Goal: Share content: Contribute content

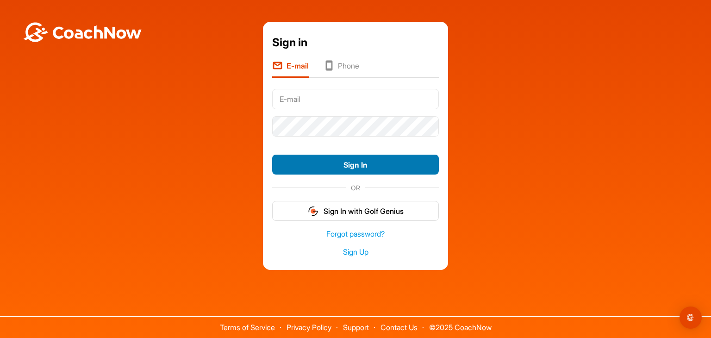
type input "[EMAIL_ADDRESS][DOMAIN_NAME]"
click at [347, 163] on button "Sign In" at bounding box center [355, 165] width 167 height 20
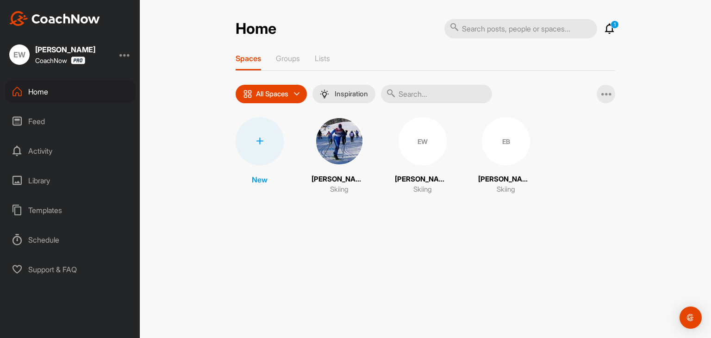
click at [489, 181] on p "[PERSON_NAME]" at bounding box center [506, 179] width 56 height 11
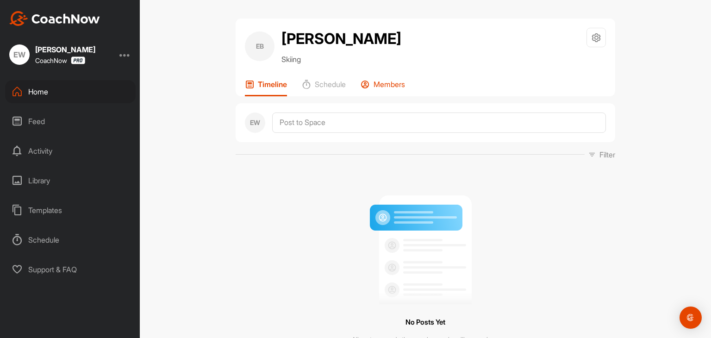
click at [389, 84] on p "Members" at bounding box center [389, 84] width 31 height 9
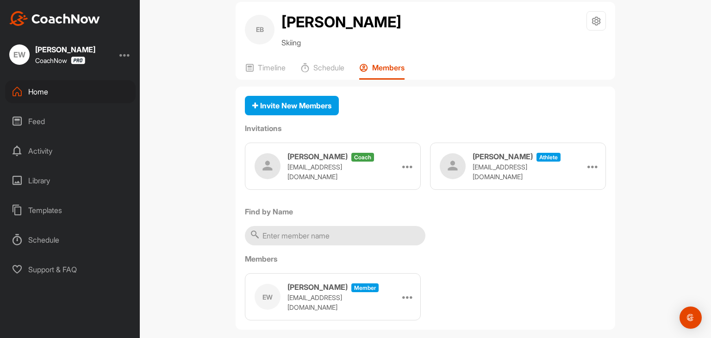
scroll to position [29, 0]
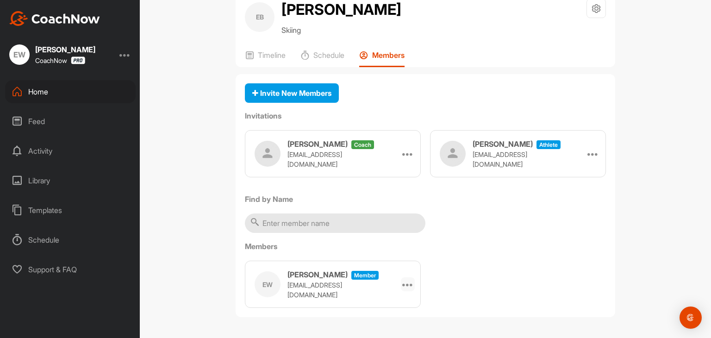
click at [405, 285] on icon at bounding box center [407, 284] width 11 height 11
click at [196, 213] on div "EB [PERSON_NAME] Skiing Space Settings Your Notifications Timeline Schedule Mem…" at bounding box center [425, 169] width 571 height 338
click at [41, 182] on div "Library" at bounding box center [70, 180] width 131 height 23
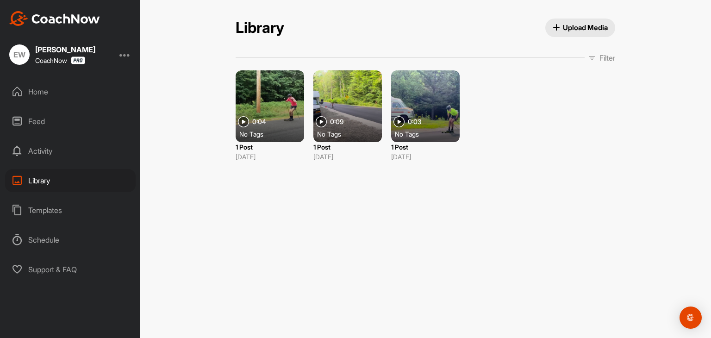
click at [577, 24] on span "Upload Media" at bounding box center [581, 28] width 56 height 10
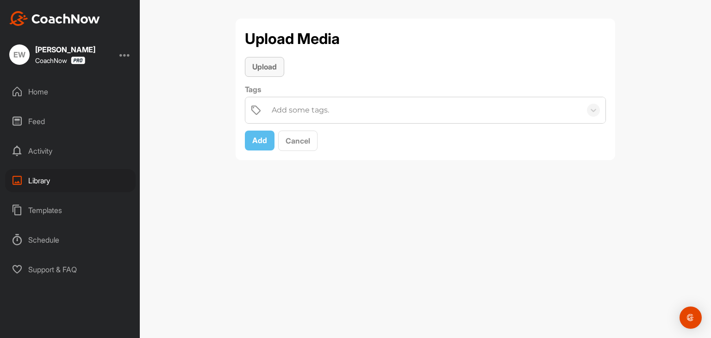
click at [263, 68] on span "Upload" at bounding box center [264, 66] width 25 height 9
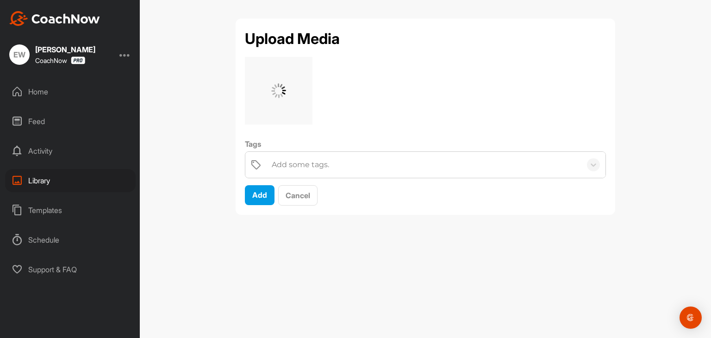
click at [284, 163] on div "Add some tags." at bounding box center [300, 164] width 57 height 11
click at [393, 167] on div "Add some tags." at bounding box center [424, 165] width 314 height 26
click at [276, 166] on div "Add some tags." at bounding box center [300, 164] width 57 height 11
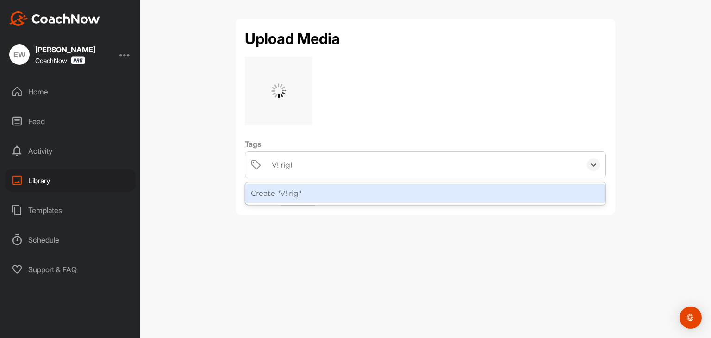
type input "V! right"
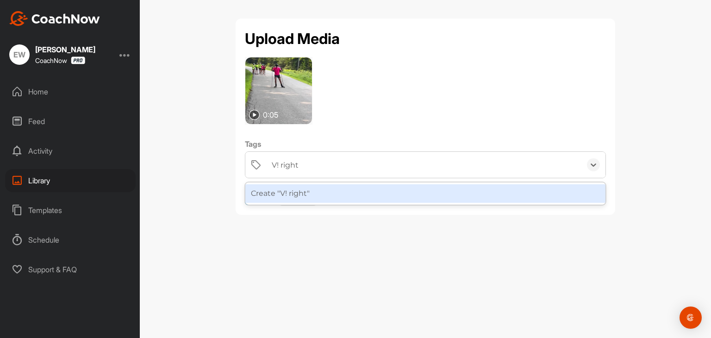
click at [433, 255] on div "Upload Media 0:05 Tags option Create "V! right" focused, 1 of 1. 1 result avail…" at bounding box center [425, 169] width 571 height 338
drag, startPoint x: 435, startPoint y: 127, endPoint x: 397, endPoint y: 123, distance: 37.7
click at [435, 126] on div "0:05 Tags option Create "V! right" focused, 1 of 1. 1 result available for sear…" at bounding box center [425, 131] width 361 height 149
click at [594, 165] on icon at bounding box center [594, 164] width 6 height 3
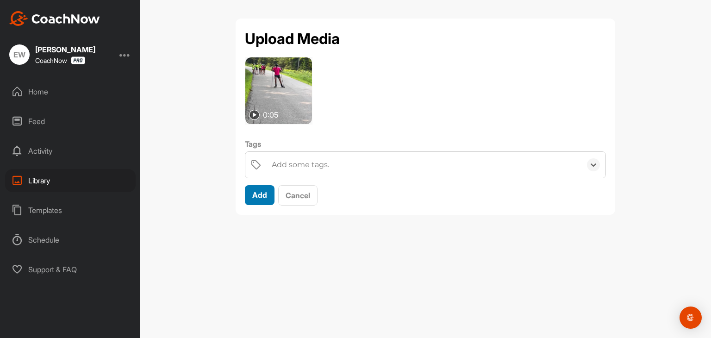
click at [258, 195] on span "Add" at bounding box center [259, 194] width 15 height 9
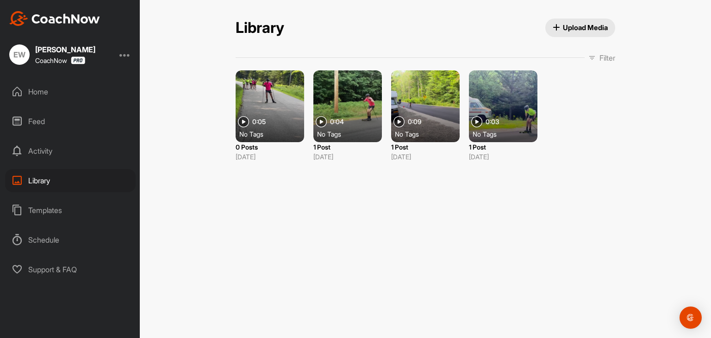
drag, startPoint x: 254, startPoint y: 125, endPoint x: 419, endPoint y: 208, distance: 185.4
click at [419, 208] on div "Library Upload Media Filter Media Type Images Videos Audio Documents Sort by Cr…" at bounding box center [425, 169] width 571 height 338
click at [600, 57] on p "Filter" at bounding box center [608, 57] width 16 height 11
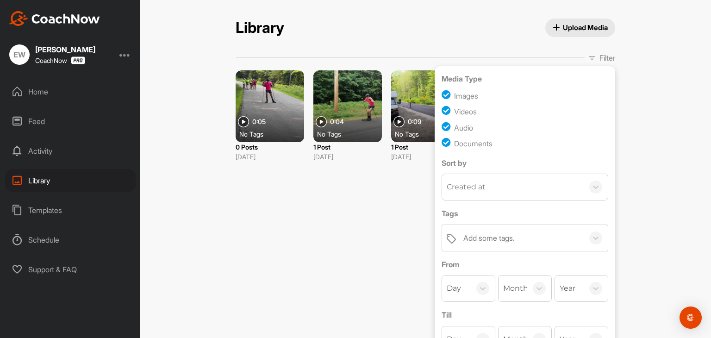
click at [600, 57] on p "Filter" at bounding box center [608, 57] width 16 height 11
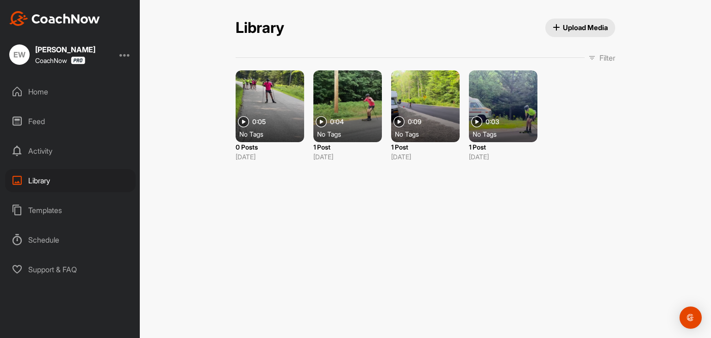
click at [577, 25] on span "Upload Media" at bounding box center [581, 28] width 56 height 10
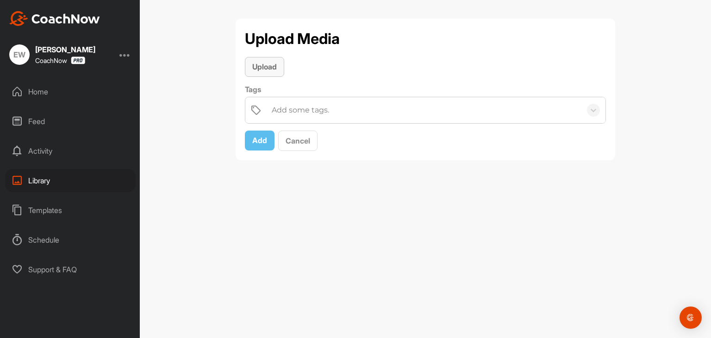
click at [263, 65] on span "Upload" at bounding box center [264, 66] width 25 height 9
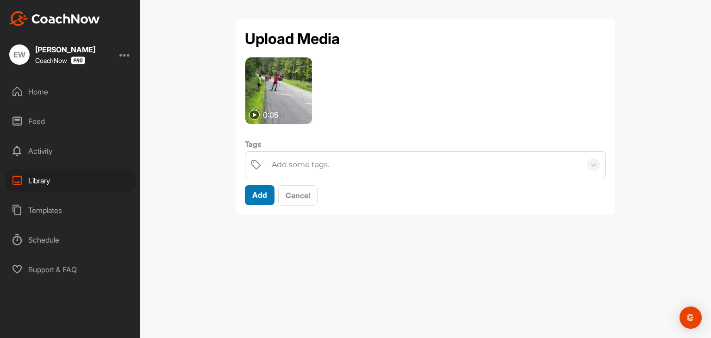
click at [260, 196] on span "Add" at bounding box center [259, 194] width 15 height 9
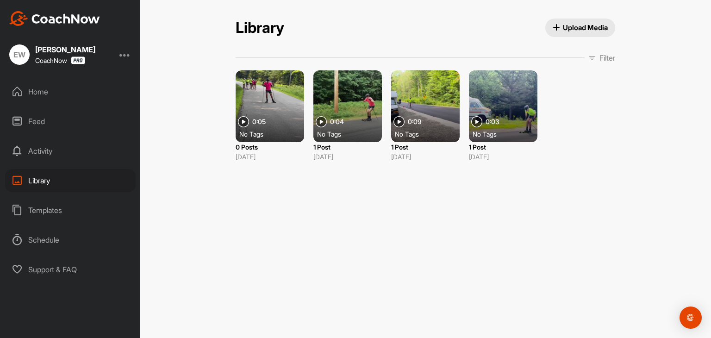
click at [39, 92] on div "Home" at bounding box center [70, 91] width 131 height 23
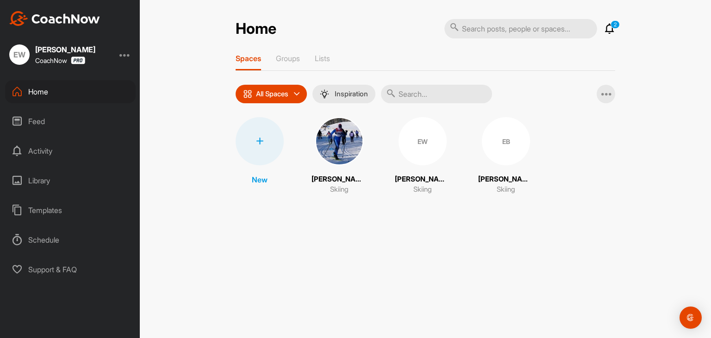
click at [339, 147] on img at bounding box center [339, 141] width 48 height 48
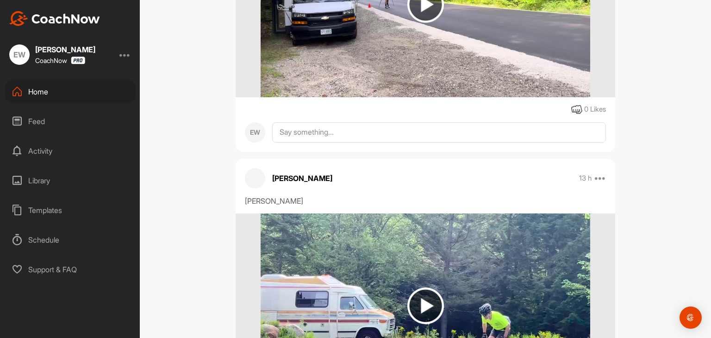
scroll to position [706, 0]
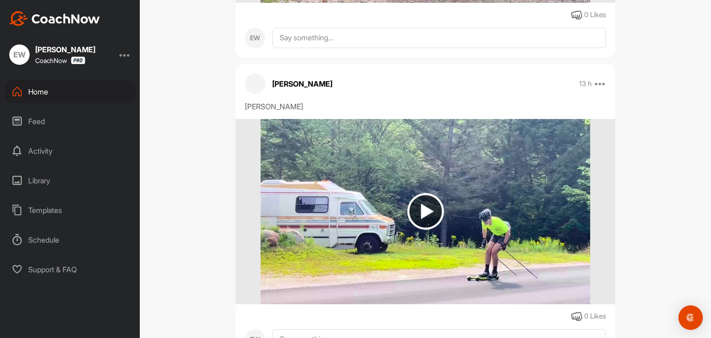
click at [691, 315] on img "Open Intercom Messenger" at bounding box center [691, 318] width 12 height 12
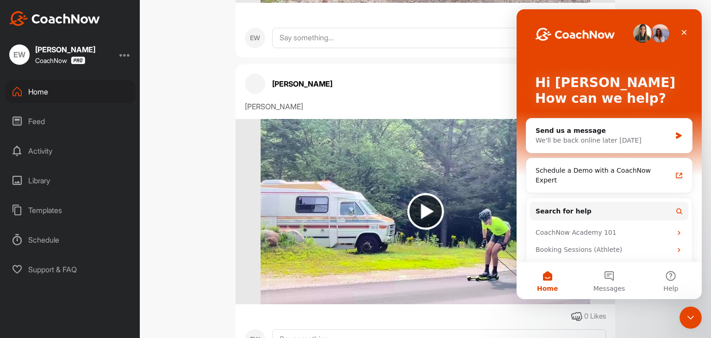
scroll to position [0, 0]
click at [684, 34] on icon "Close" at bounding box center [684, 32] width 7 height 7
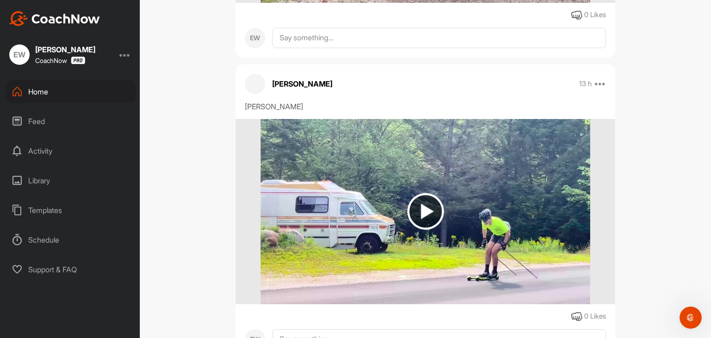
click at [42, 182] on div "Library" at bounding box center [70, 180] width 131 height 23
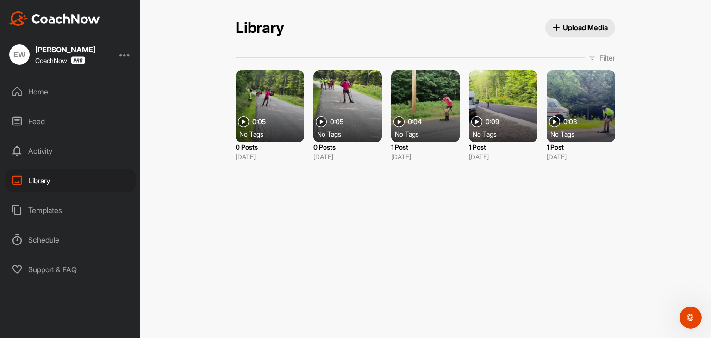
click at [279, 117] on div at bounding box center [270, 106] width 69 height 72
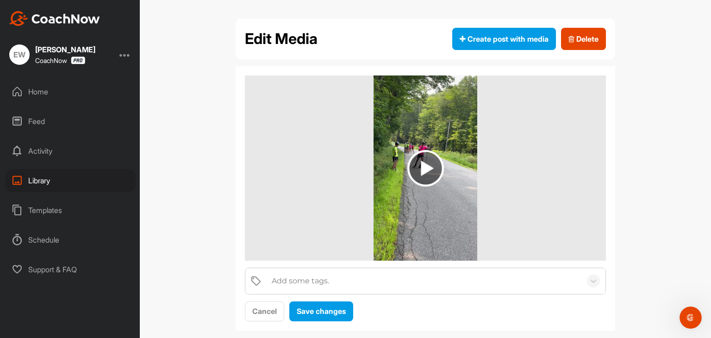
click at [316, 281] on div "Add some tags." at bounding box center [300, 281] width 57 height 11
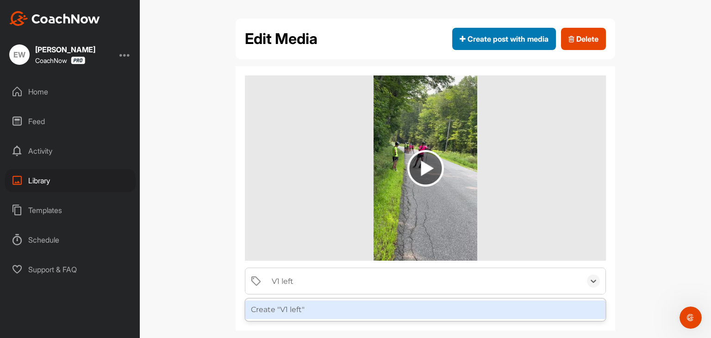
type input "V1 left"
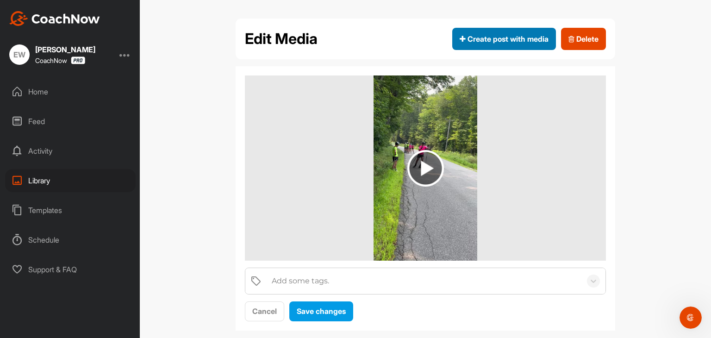
click at [487, 37] on span "Create post with media" at bounding box center [504, 38] width 89 height 11
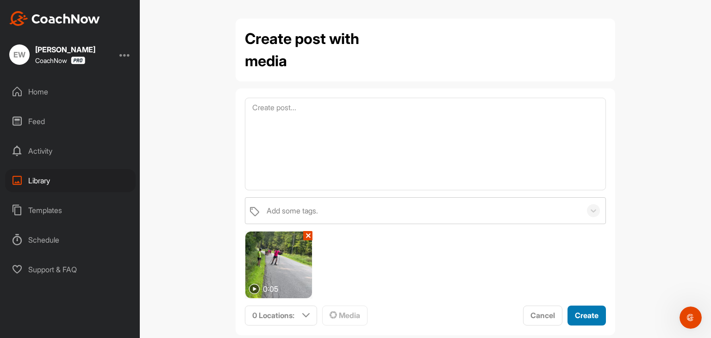
click at [582, 314] on span "Create" at bounding box center [587, 315] width 24 height 9
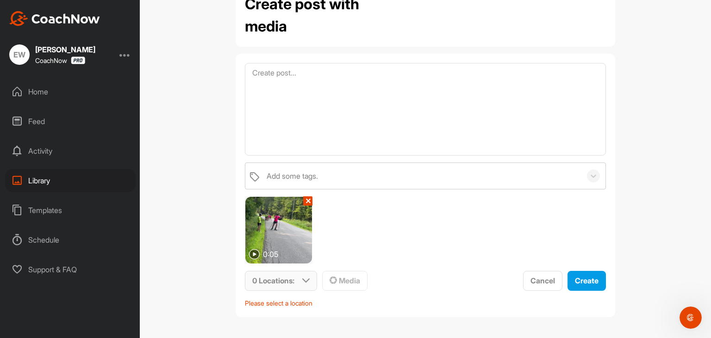
click at [302, 282] on icon at bounding box center [305, 280] width 7 height 7
click at [301, 315] on input "text" at bounding box center [307, 316] width 111 height 19
type input "[PERSON_NAME]"
click at [350, 316] on icon at bounding box center [352, 316] width 5 height 5
click at [535, 280] on span "Cancel" at bounding box center [543, 280] width 25 height 9
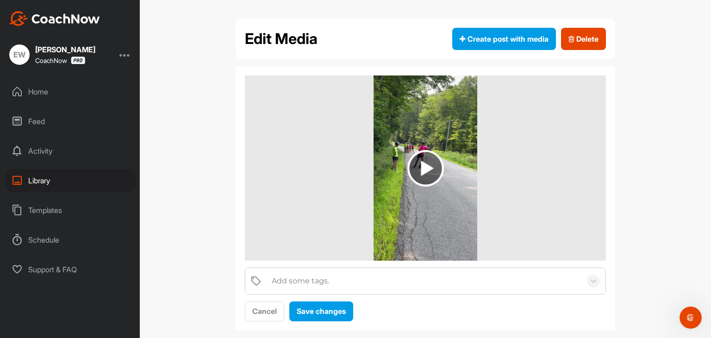
drag, startPoint x: 414, startPoint y: 201, endPoint x: 281, endPoint y: 279, distance: 154.2
click at [281, 279] on div "Add some tags." at bounding box center [300, 281] width 57 height 11
click at [35, 152] on div "Activity" at bounding box center [70, 150] width 131 height 23
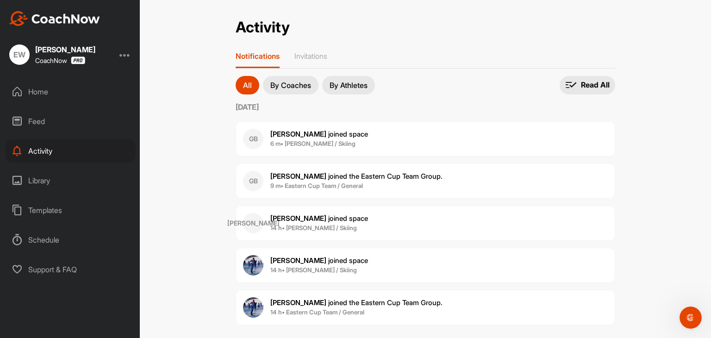
click at [39, 182] on div "Library" at bounding box center [70, 180] width 131 height 23
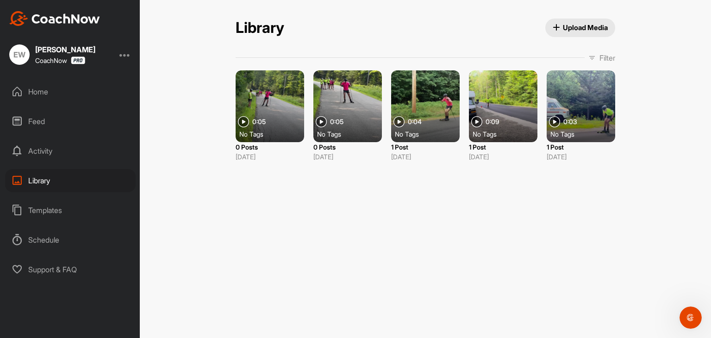
click at [31, 95] on div "Home" at bounding box center [70, 91] width 131 height 23
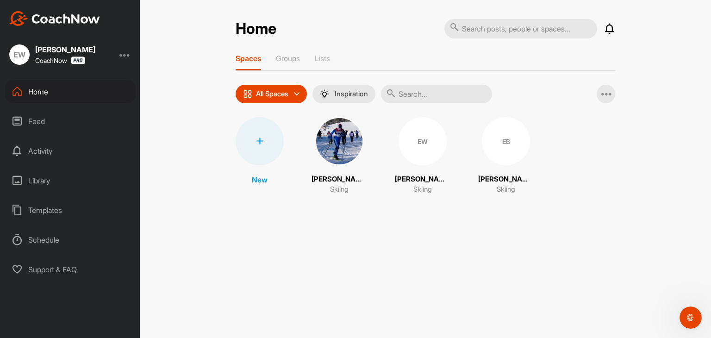
click at [337, 148] on img at bounding box center [339, 141] width 48 height 48
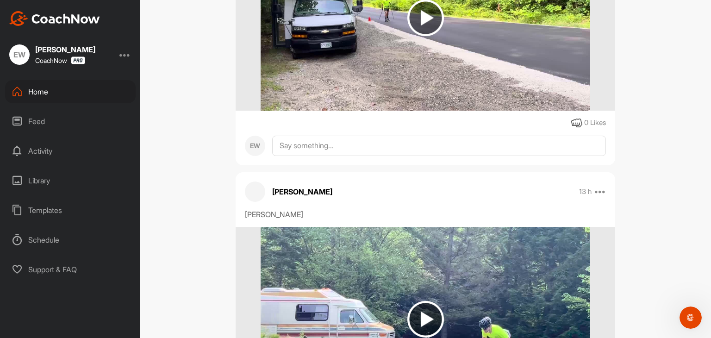
scroll to position [754, 0]
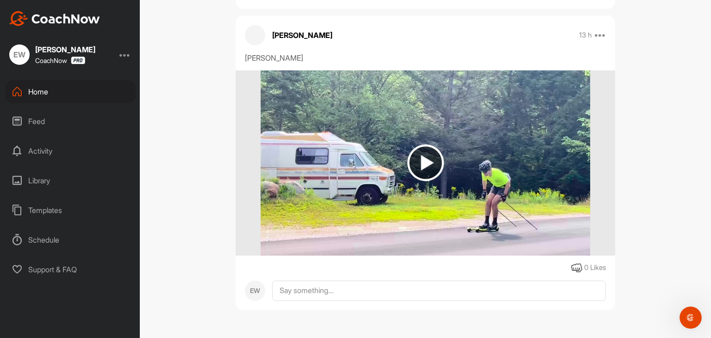
click at [40, 151] on div "Activity" at bounding box center [70, 150] width 131 height 23
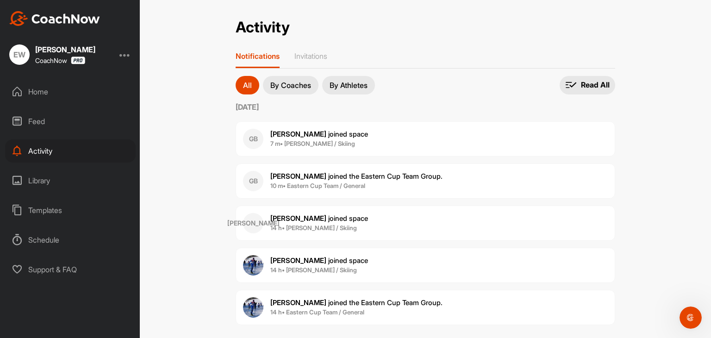
click at [40, 182] on div "Library" at bounding box center [70, 180] width 131 height 23
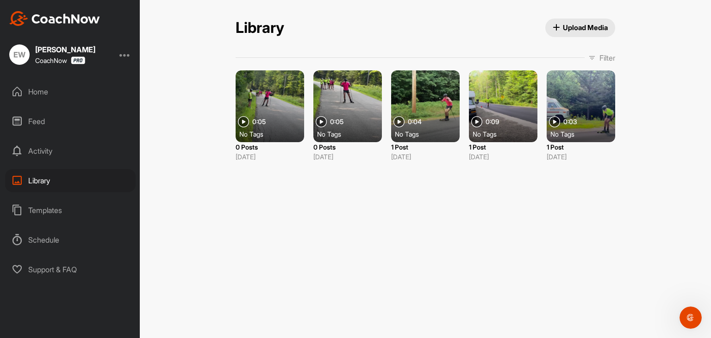
click at [41, 94] on div "Home" at bounding box center [70, 91] width 131 height 23
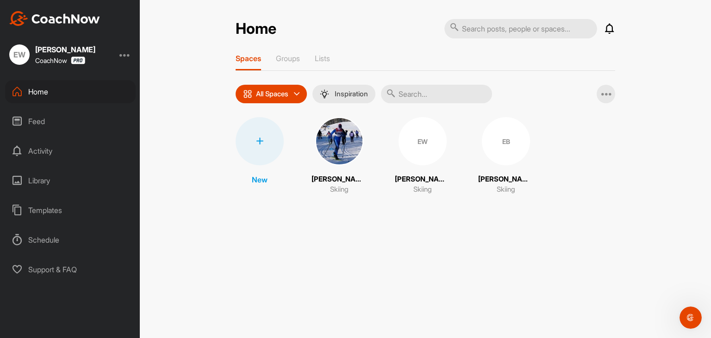
click at [344, 142] on img at bounding box center [339, 141] width 48 height 48
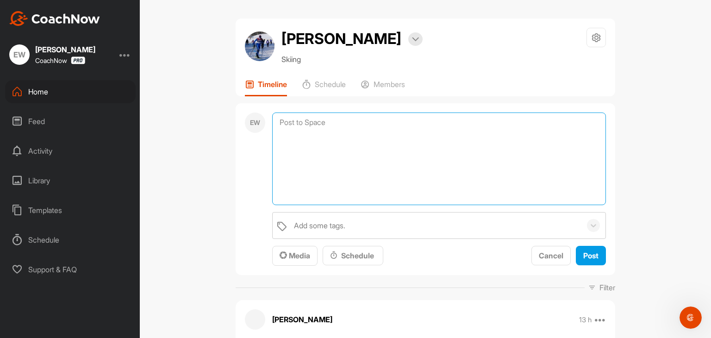
click at [306, 122] on textarea at bounding box center [439, 159] width 334 height 93
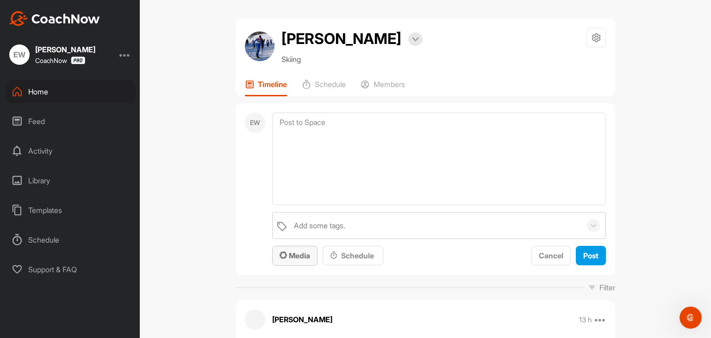
click at [296, 254] on span "Media" at bounding box center [295, 255] width 31 height 9
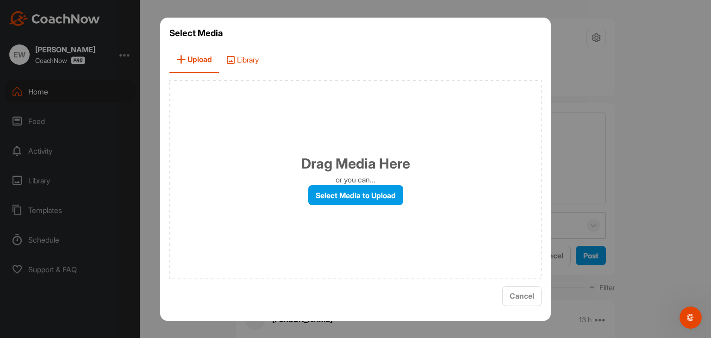
click at [243, 63] on span "Library" at bounding box center [242, 60] width 47 height 26
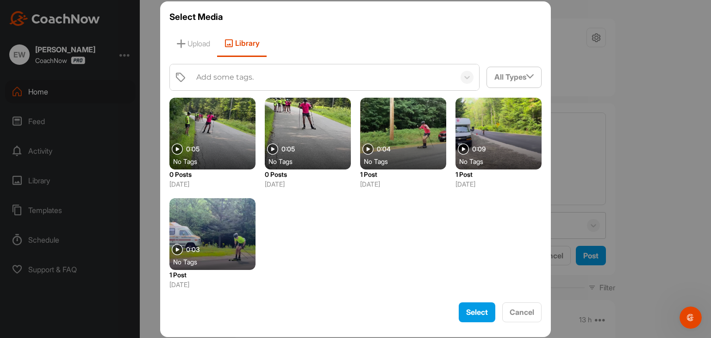
click at [306, 136] on div at bounding box center [308, 134] width 86 height 72
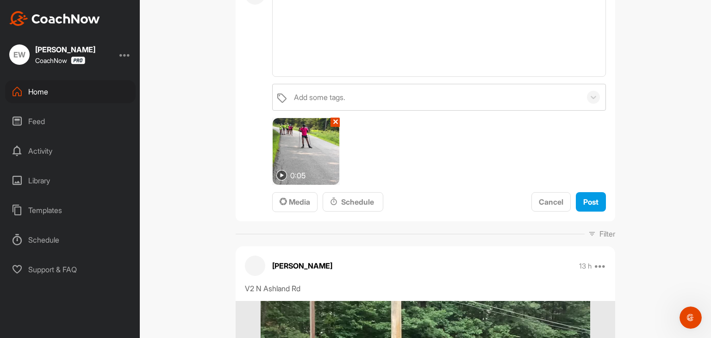
scroll to position [124, 0]
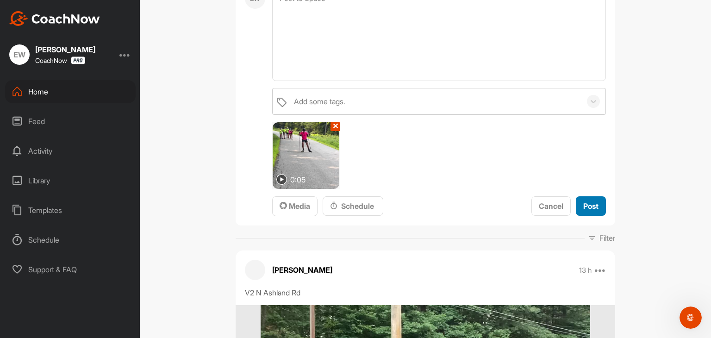
click at [587, 204] on span "Post" at bounding box center [590, 205] width 15 height 9
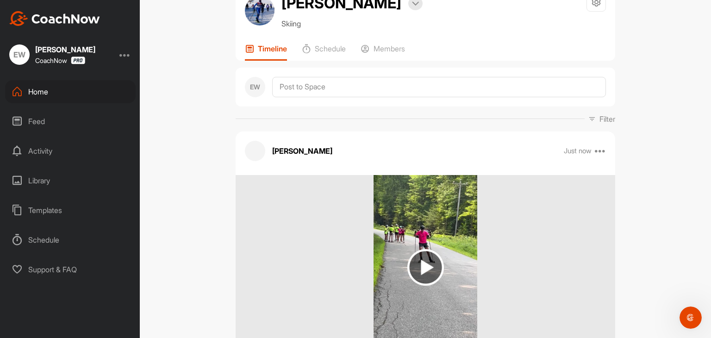
scroll to position [0, 0]
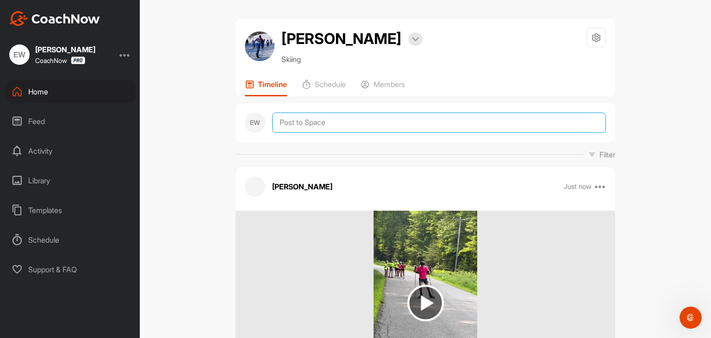
click at [282, 121] on textarea at bounding box center [439, 123] width 334 height 20
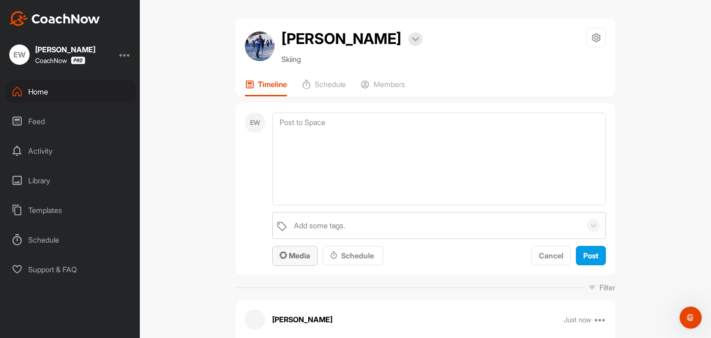
click at [292, 251] on span "Media" at bounding box center [295, 255] width 31 height 9
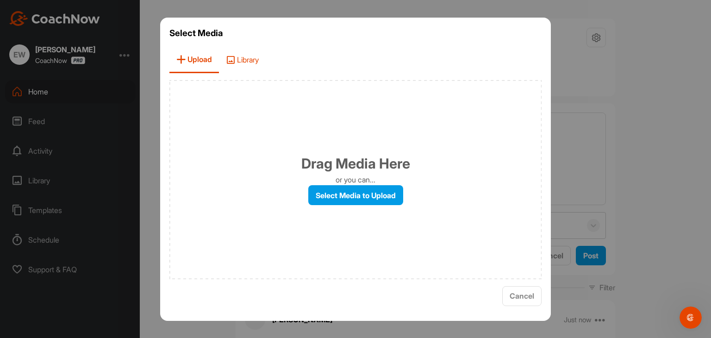
click at [251, 60] on span "Library" at bounding box center [242, 60] width 47 height 26
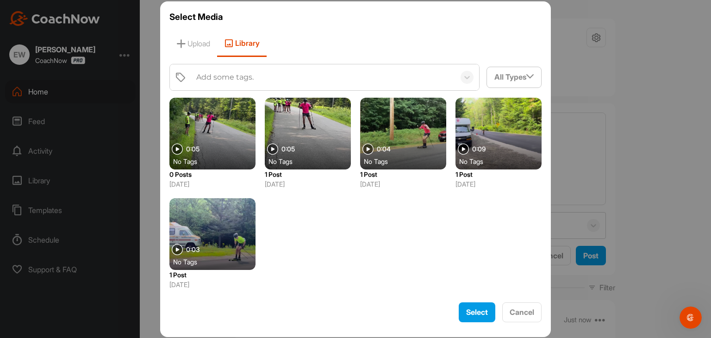
click at [313, 137] on div at bounding box center [308, 134] width 86 height 72
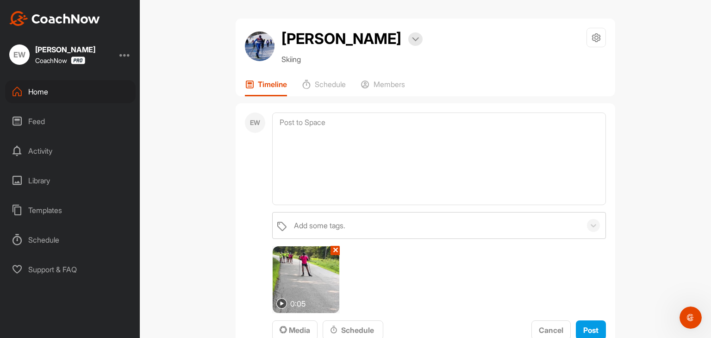
scroll to position [80, 0]
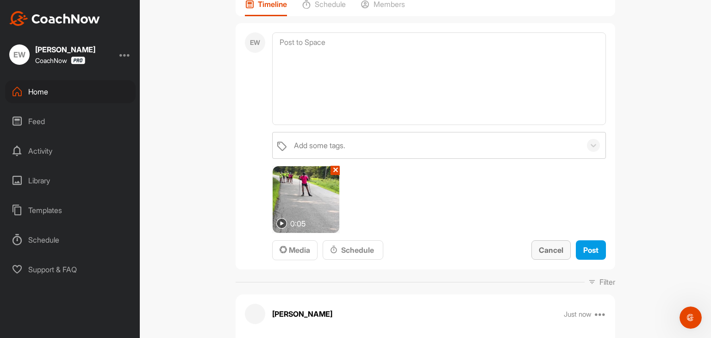
click at [541, 248] on span "Cancel" at bounding box center [551, 249] width 25 height 9
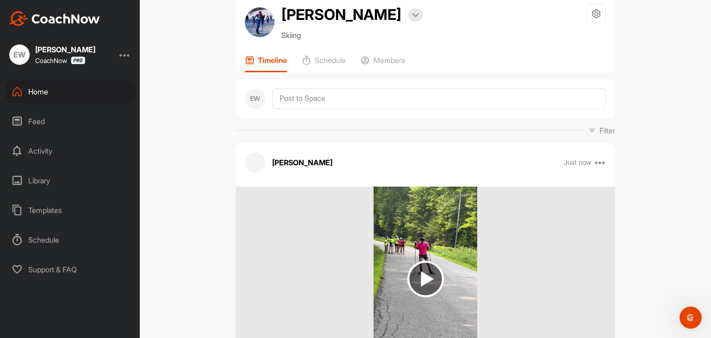
scroll to position [0, 0]
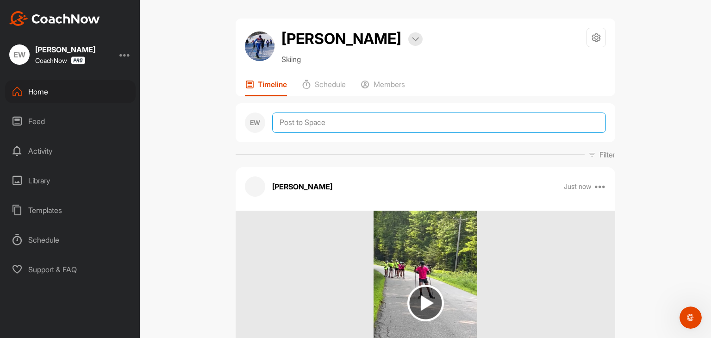
click at [294, 121] on textarea at bounding box center [439, 123] width 334 height 20
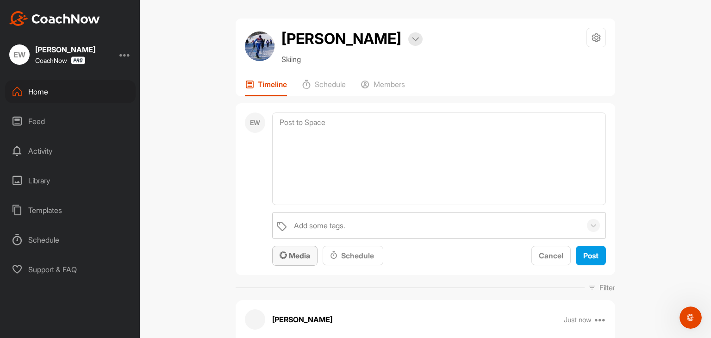
click at [291, 253] on span "Media" at bounding box center [295, 255] width 31 height 9
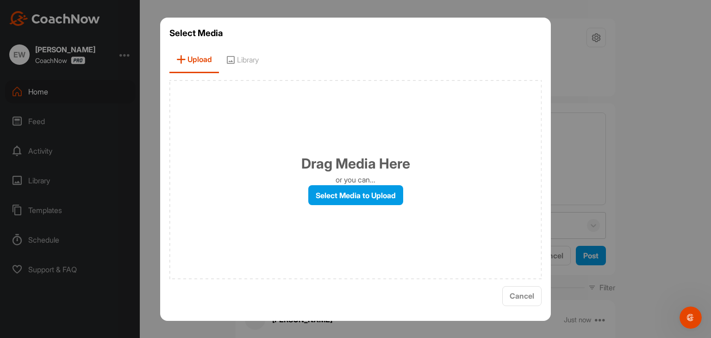
click at [245, 58] on span "Library" at bounding box center [242, 60] width 47 height 26
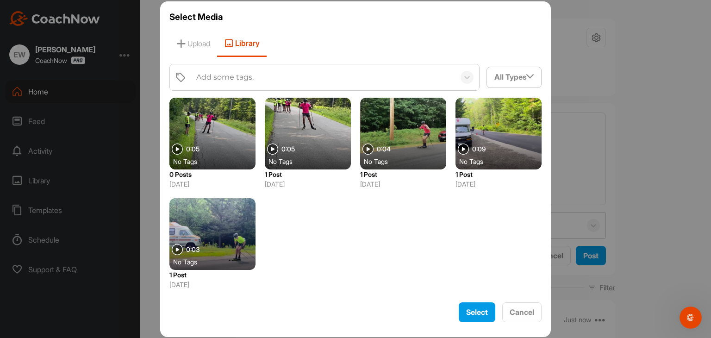
click at [222, 146] on div at bounding box center [212, 134] width 86 height 72
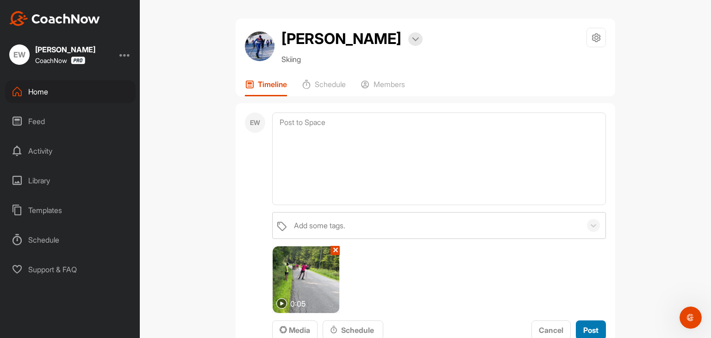
click at [588, 328] on span "Post" at bounding box center [590, 330] width 15 height 9
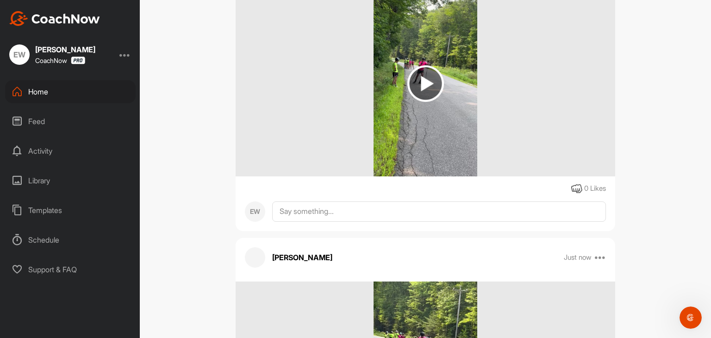
scroll to position [156, 0]
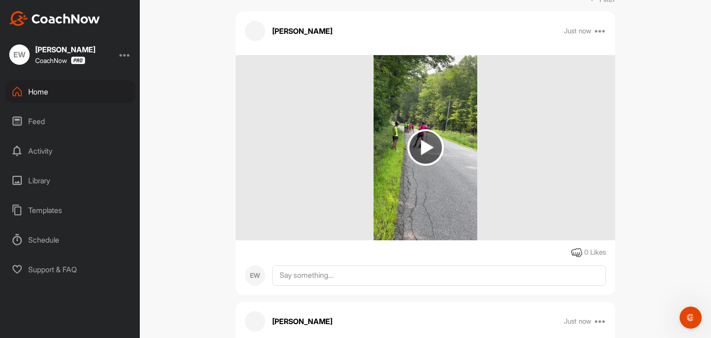
click at [422, 145] on img at bounding box center [426, 147] width 37 height 37
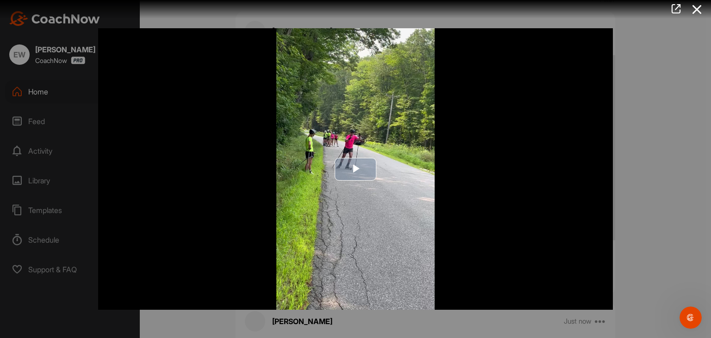
click at [356, 169] on span "Video Player" at bounding box center [356, 169] width 0 height 0
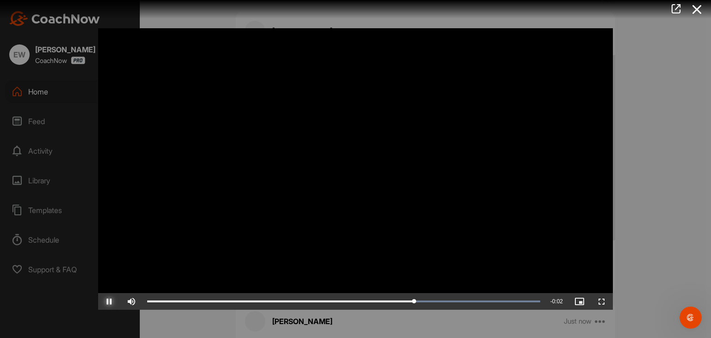
click at [109, 301] on span "Video Player" at bounding box center [109, 301] width 22 height 0
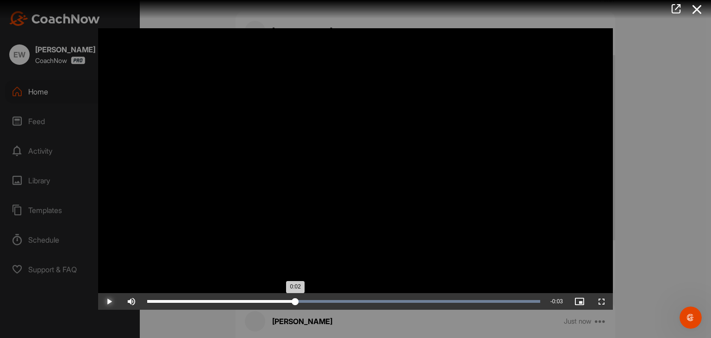
drag, startPoint x: 418, startPoint y: 301, endPoint x: 295, endPoint y: 305, distance: 122.8
click at [295, 303] on div "0:02" at bounding box center [221, 301] width 148 height 3
click at [696, 10] on icon at bounding box center [697, 9] width 21 height 17
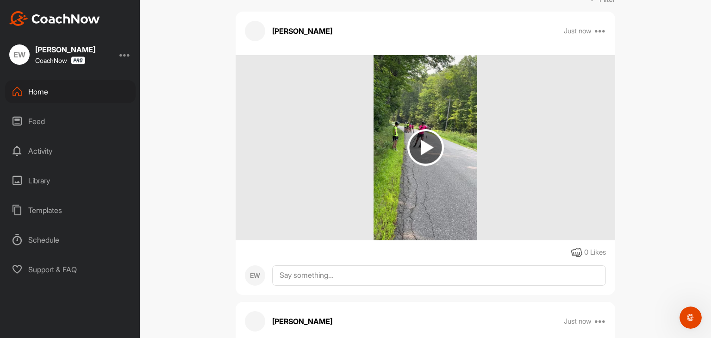
click at [45, 182] on div "Library" at bounding box center [70, 180] width 131 height 23
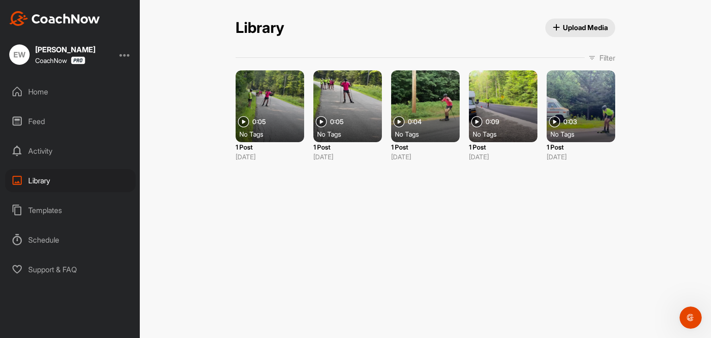
click at [268, 104] on div at bounding box center [270, 106] width 69 height 72
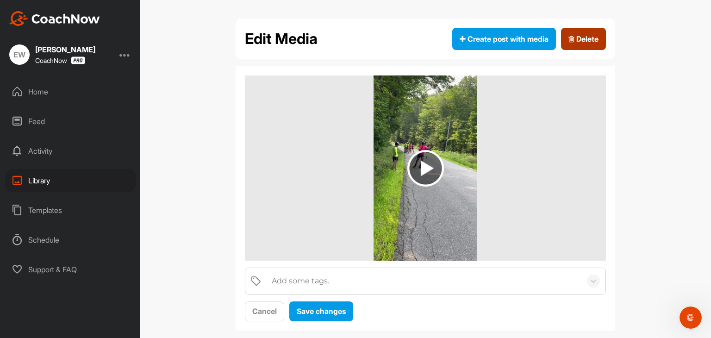
drag, startPoint x: 583, startPoint y: 37, endPoint x: 400, endPoint y: 49, distance: 183.8
click at [583, 37] on span "Delete" at bounding box center [584, 38] width 30 height 11
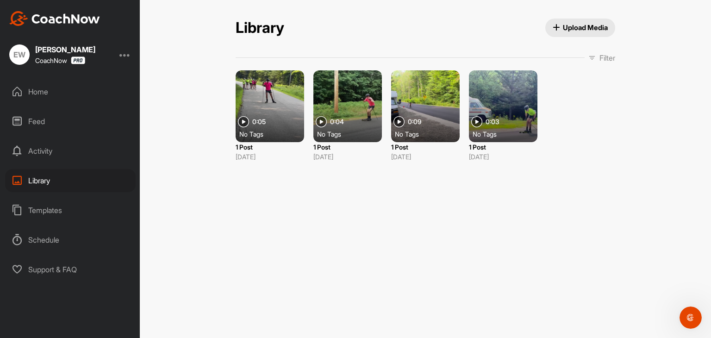
click at [44, 94] on div "Home" at bounding box center [70, 91] width 131 height 23
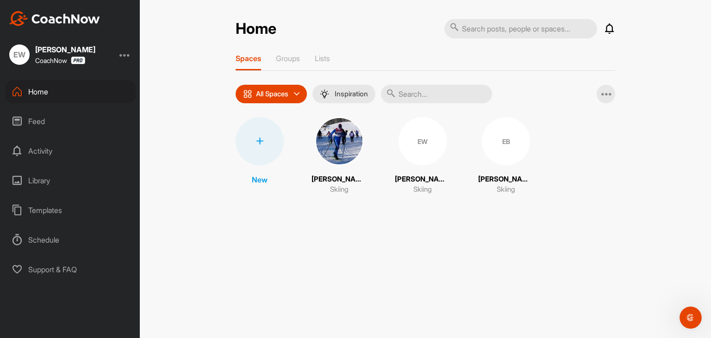
click at [335, 135] on img at bounding box center [339, 141] width 48 height 48
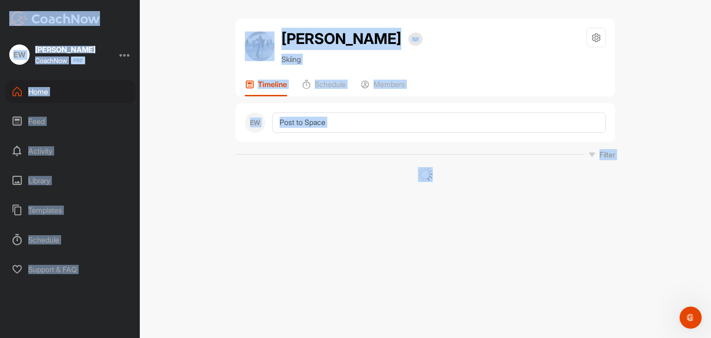
click at [333, 134] on div "EW" at bounding box center [426, 122] width 380 height 39
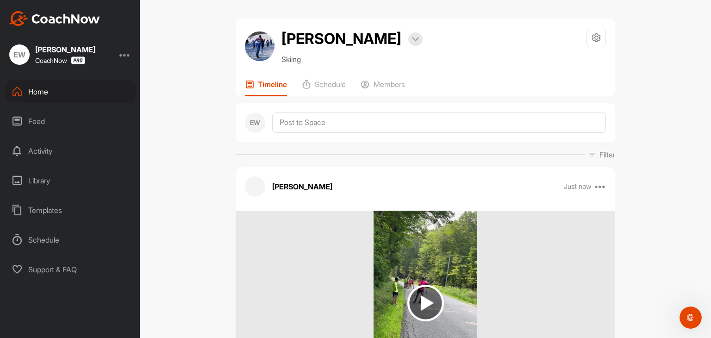
click at [44, 180] on div "Library" at bounding box center [70, 180] width 131 height 23
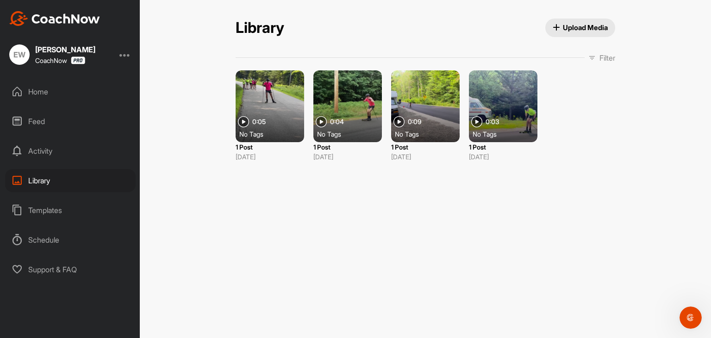
click at [287, 125] on div at bounding box center [270, 106] width 69 height 72
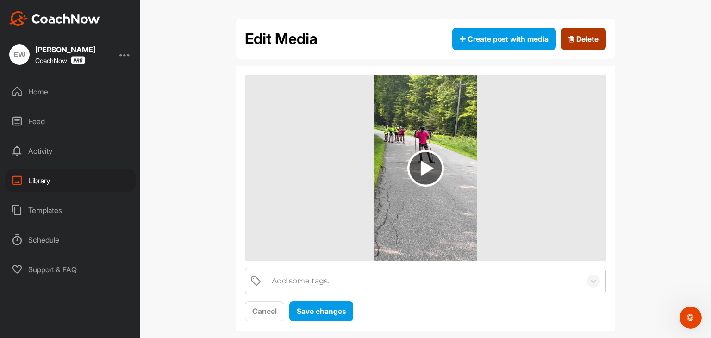
drag, startPoint x: 598, startPoint y: 36, endPoint x: 396, endPoint y: 50, distance: 202.0
click at [597, 36] on button "Delete" at bounding box center [583, 39] width 45 height 22
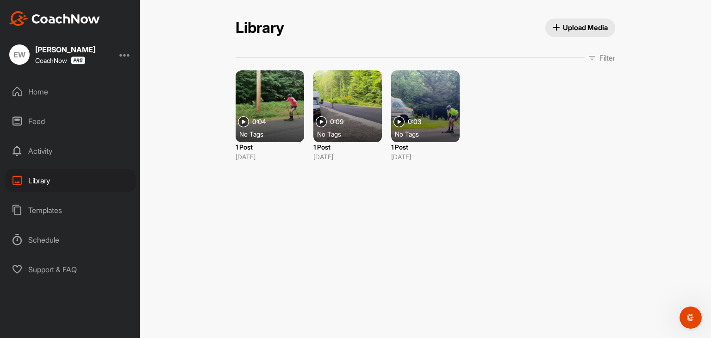
click at [280, 123] on div at bounding box center [270, 106] width 69 height 72
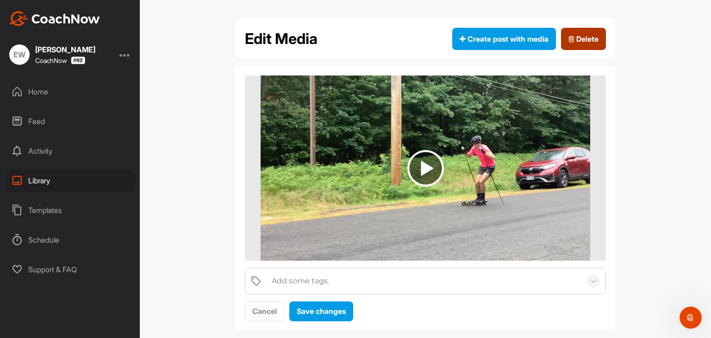
drag, startPoint x: 587, startPoint y: 35, endPoint x: 398, endPoint y: 49, distance: 189.0
click at [586, 35] on span "Delete" at bounding box center [584, 38] width 30 height 11
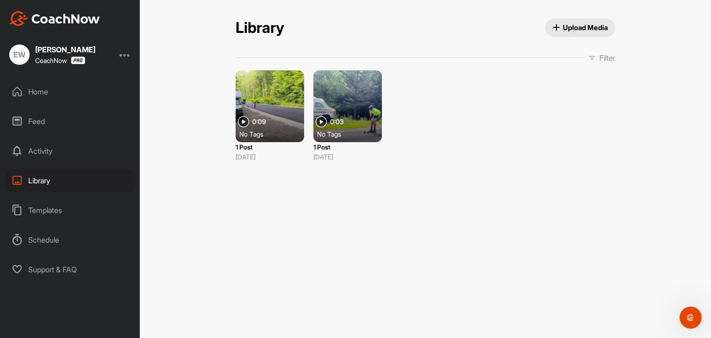
click at [266, 120] on span "0:09" at bounding box center [258, 122] width 13 height 6
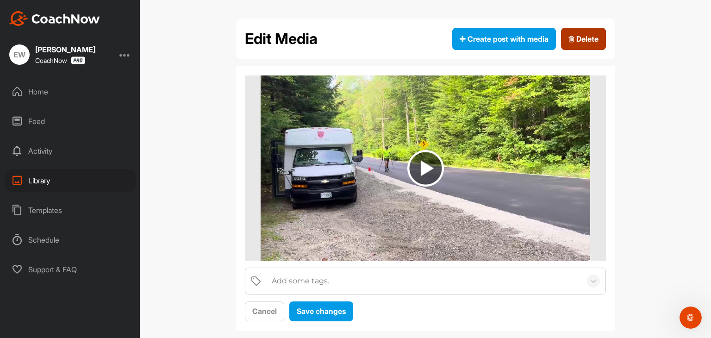
drag, startPoint x: 570, startPoint y: 36, endPoint x: 395, endPoint y: 45, distance: 175.8
click at [570, 36] on span "Delete" at bounding box center [584, 38] width 30 height 11
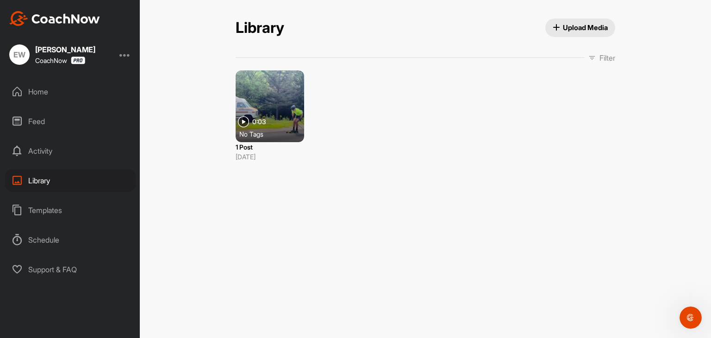
click at [280, 123] on div at bounding box center [270, 106] width 69 height 72
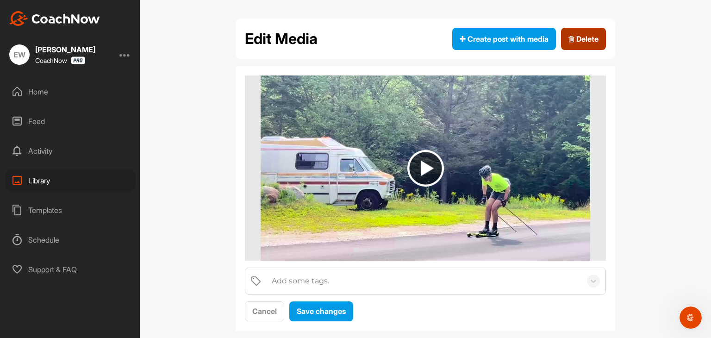
drag, startPoint x: 576, startPoint y: 39, endPoint x: 393, endPoint y: 50, distance: 183.3
click at [576, 39] on span "Delete" at bounding box center [584, 38] width 30 height 11
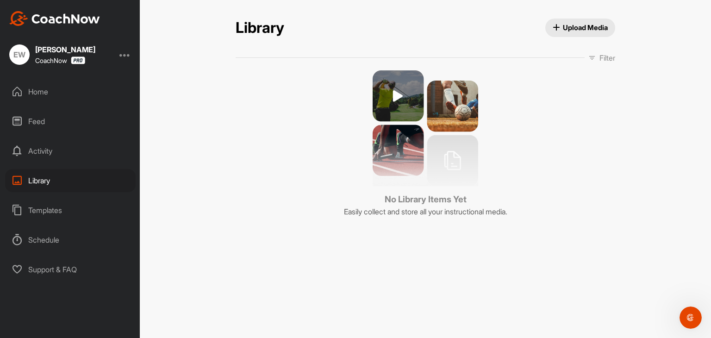
click at [39, 94] on div "Home" at bounding box center [70, 91] width 131 height 23
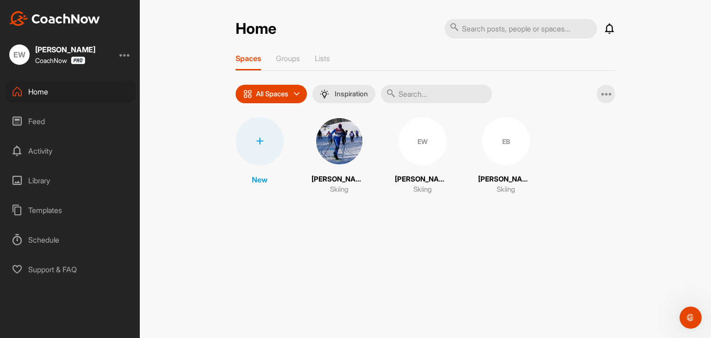
click at [332, 144] on img at bounding box center [339, 141] width 48 height 48
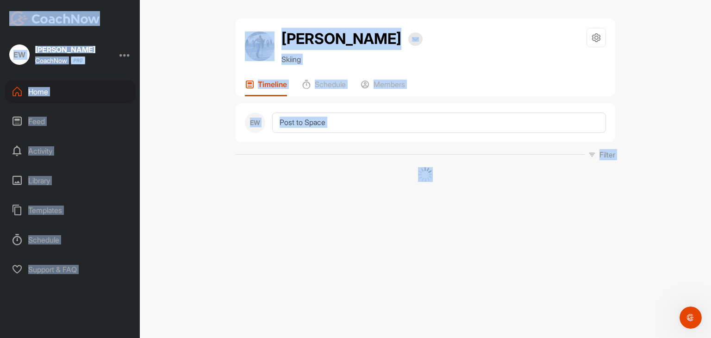
click at [332, 144] on div "EW Filter Media Type Images Videos Notes Audio Documents Author Sort by Created…" at bounding box center [426, 142] width 380 height 79
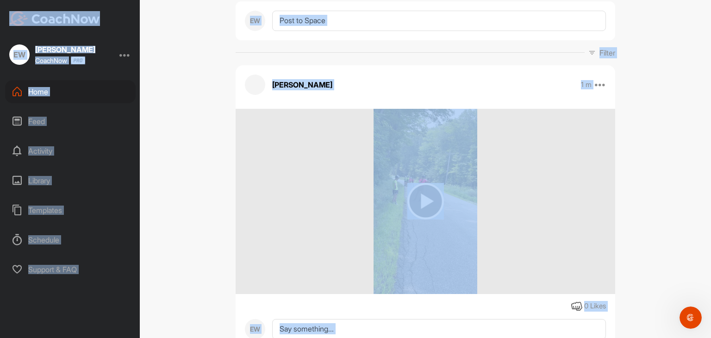
scroll to position [54, 0]
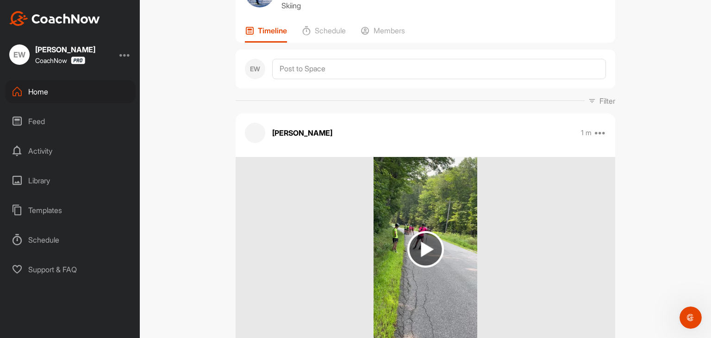
click at [44, 89] on div "Home" at bounding box center [70, 91] width 131 height 23
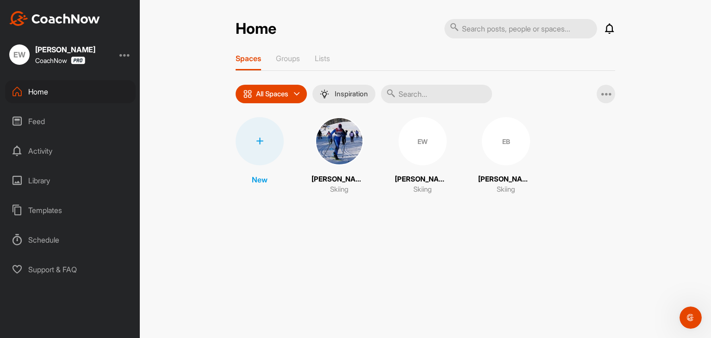
click at [491, 145] on div "EB" at bounding box center [506, 141] width 48 height 48
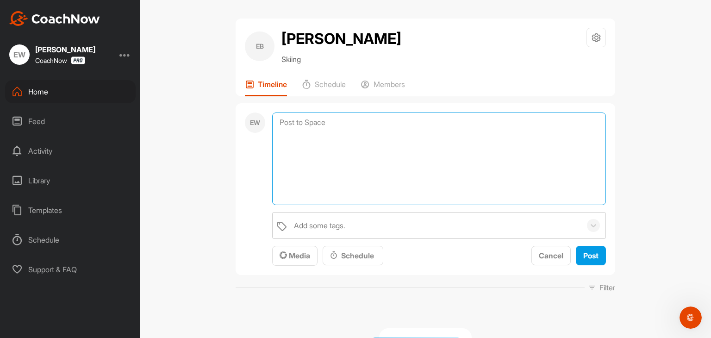
click at [309, 123] on textarea at bounding box center [439, 159] width 334 height 93
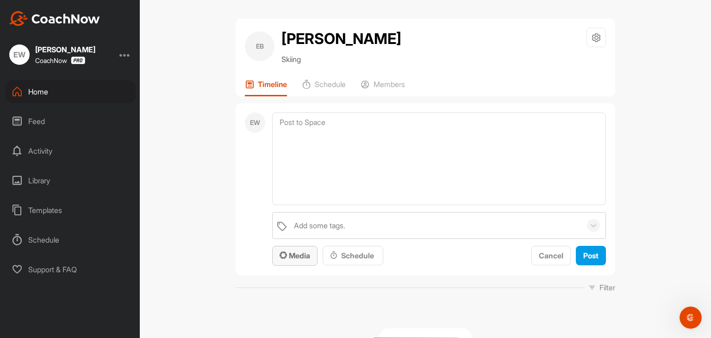
click at [298, 252] on span "Media" at bounding box center [295, 255] width 31 height 9
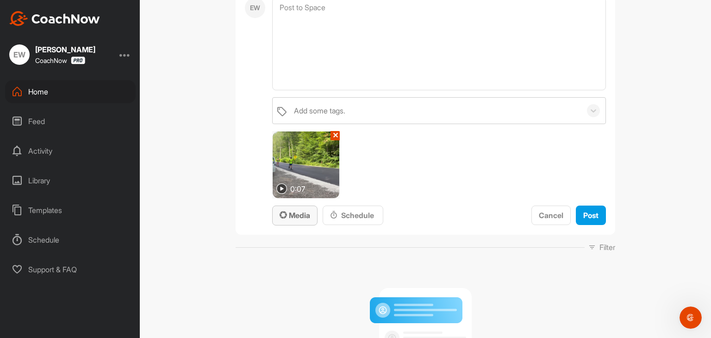
scroll to position [122, 0]
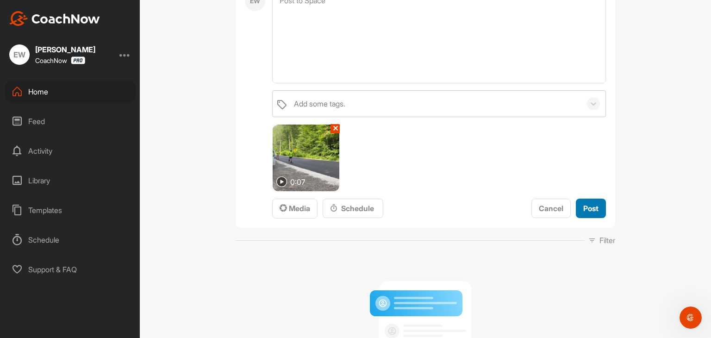
click at [594, 201] on button "Post" at bounding box center [591, 209] width 30 height 20
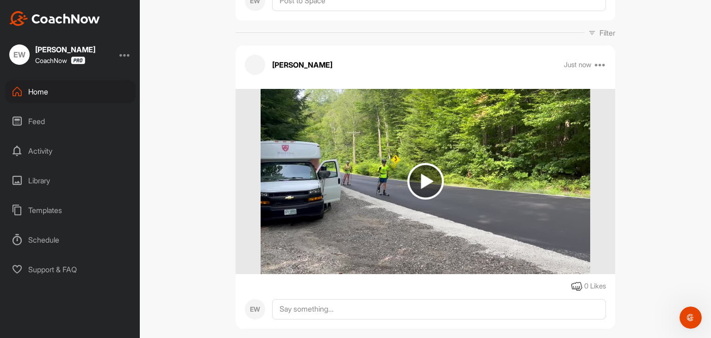
click at [422, 181] on img at bounding box center [426, 181] width 37 height 37
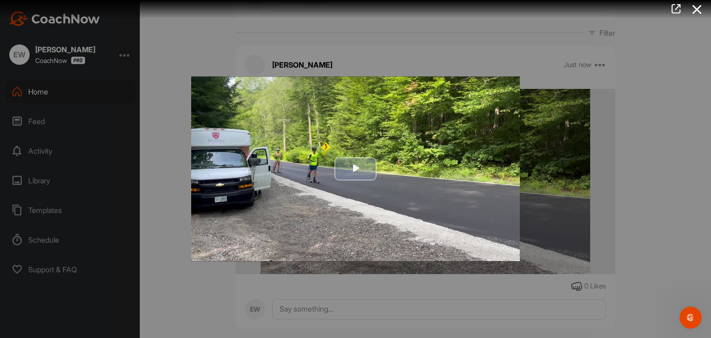
click at [356, 169] on span "Video Player" at bounding box center [356, 169] width 0 height 0
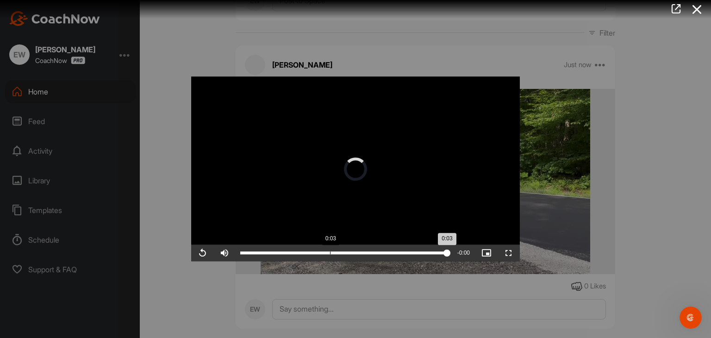
drag, startPoint x: 449, startPoint y: 254, endPoint x: 327, endPoint y: 258, distance: 121.9
click at [328, 260] on div "Loaded : 100.00% 0:03 0:03" at bounding box center [344, 253] width 216 height 17
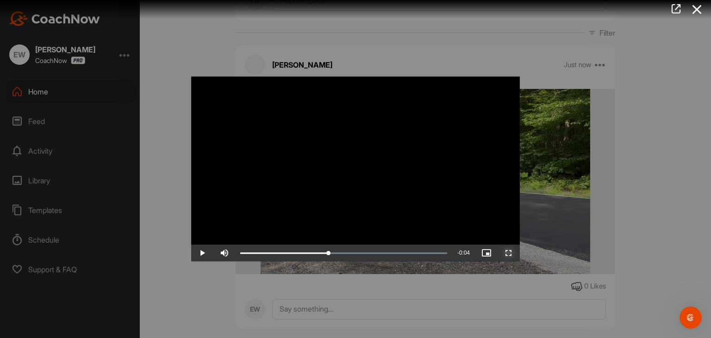
click at [508, 253] on span "Video Player" at bounding box center [509, 253] width 22 height 0
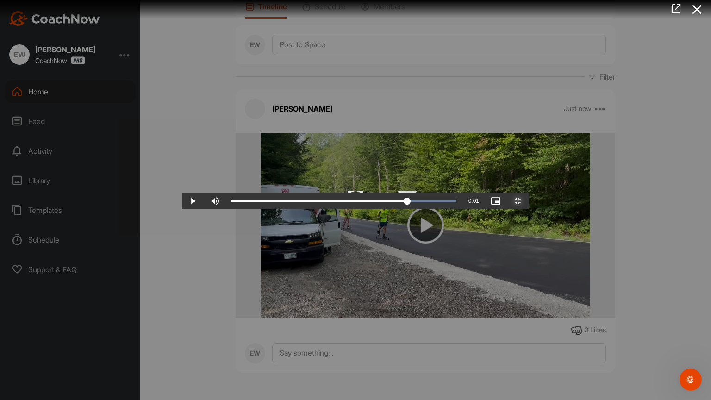
drag, startPoint x: 300, startPoint y: 391, endPoint x: 518, endPoint y: 381, distance: 218.8
click at [518, 209] on div "Video Player is loading. Play Video Play Skip Backward Skip Forward Mute Curren…" at bounding box center [355, 200] width 347 height 19
click at [208, 209] on video "Video Player" at bounding box center [355, 200] width 347 height 19
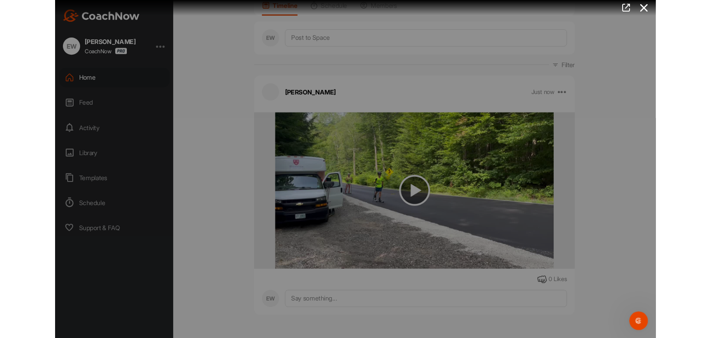
scroll to position [122, 0]
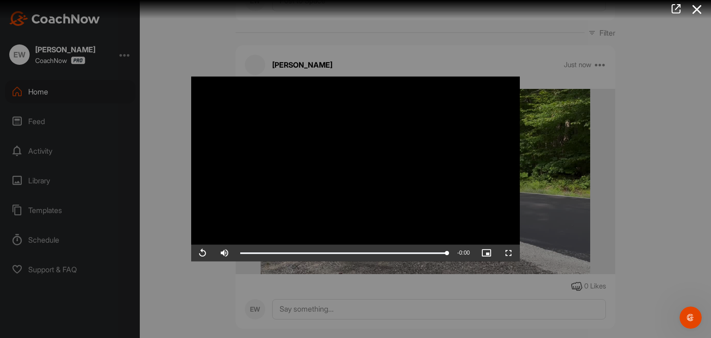
click at [32, 95] on div at bounding box center [355, 169] width 711 height 338
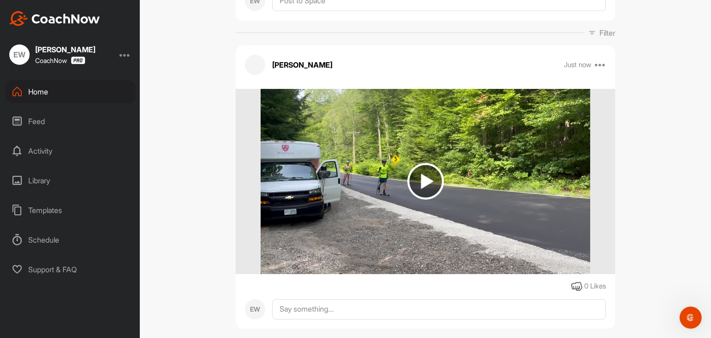
click at [39, 93] on div "Home" at bounding box center [70, 91] width 131 height 23
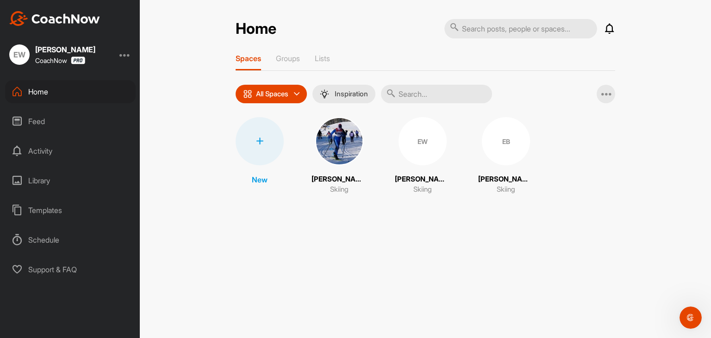
click at [344, 143] on img at bounding box center [339, 141] width 48 height 48
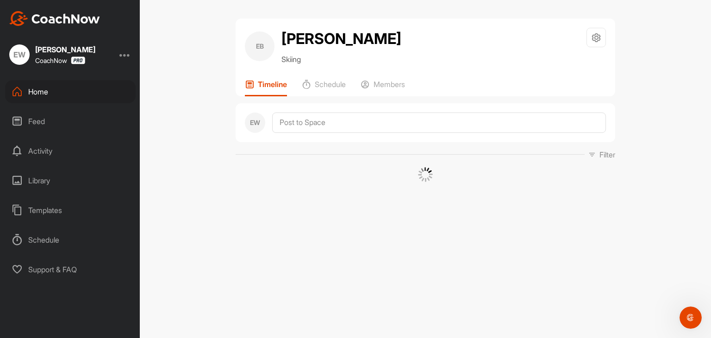
click at [344, 142] on div "EW Filter Media Type Images Videos Notes Audio Documents Author Sort by Created…" at bounding box center [426, 142] width 380 height 79
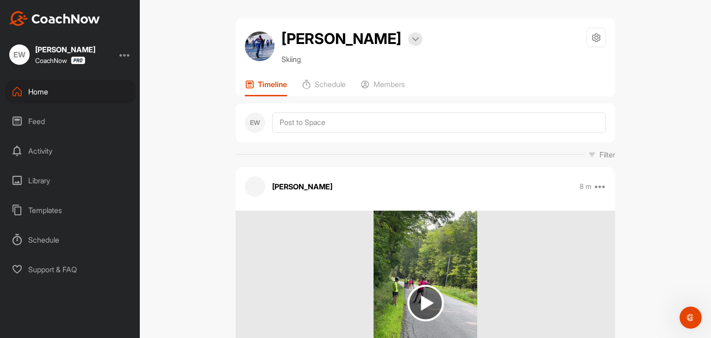
click at [38, 91] on div "Home" at bounding box center [70, 91] width 131 height 23
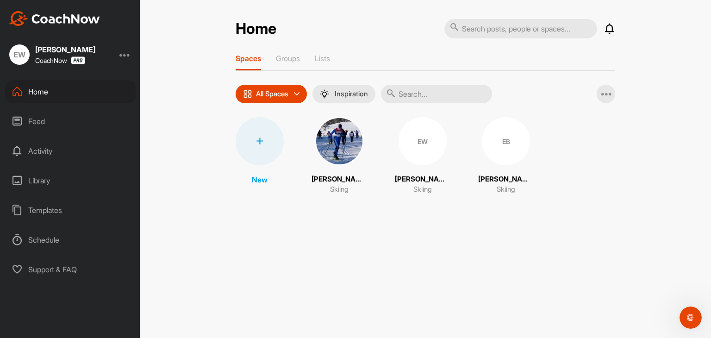
click at [50, 183] on div "Library" at bounding box center [70, 180] width 131 height 23
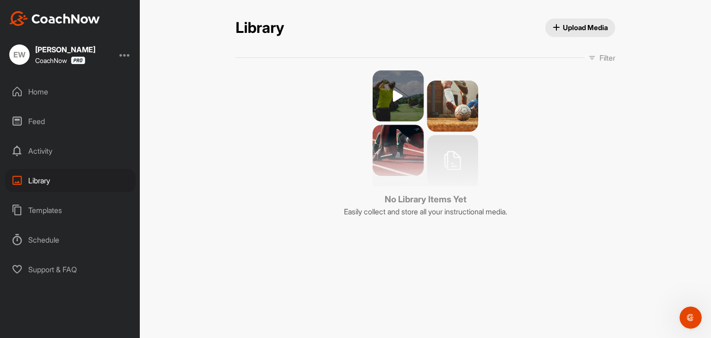
click at [577, 26] on span "Upload Media" at bounding box center [581, 28] width 56 height 10
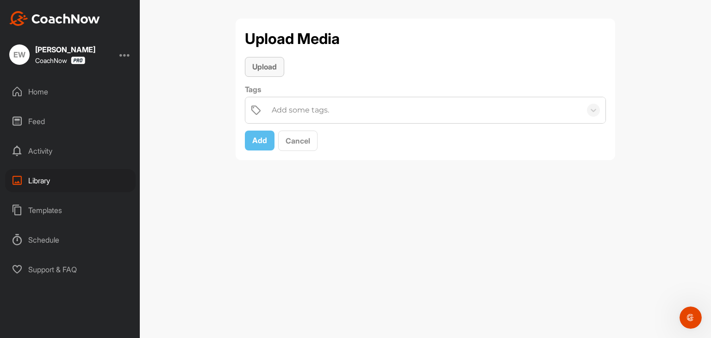
click at [267, 67] on span "Upload" at bounding box center [264, 66] width 25 height 9
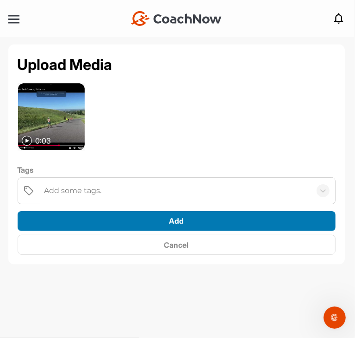
click at [175, 221] on span "Add" at bounding box center [176, 220] width 15 height 9
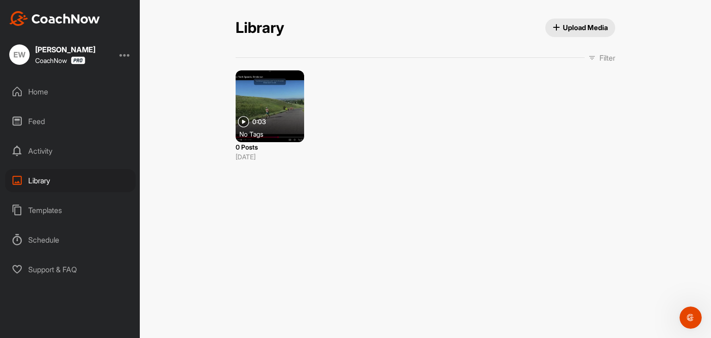
click at [588, 26] on span "Upload Media" at bounding box center [581, 28] width 56 height 10
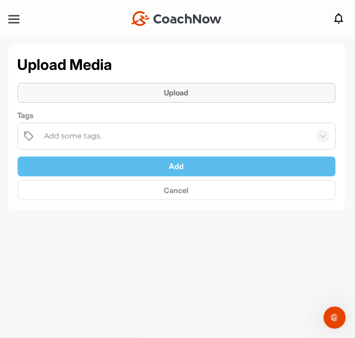
click at [172, 89] on span "Upload" at bounding box center [176, 92] width 25 height 9
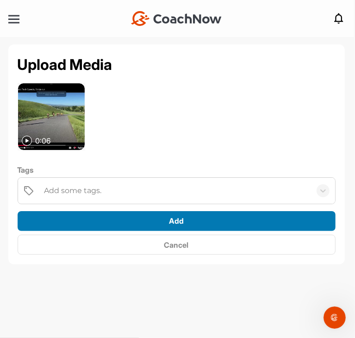
click at [172, 221] on span "Add" at bounding box center [176, 220] width 15 height 9
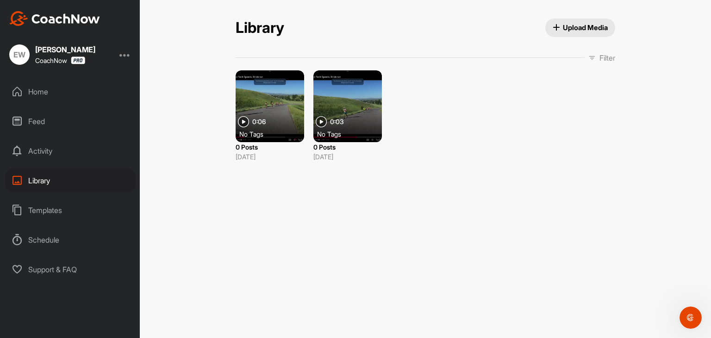
click at [358, 113] on div at bounding box center [348, 106] width 69 height 72
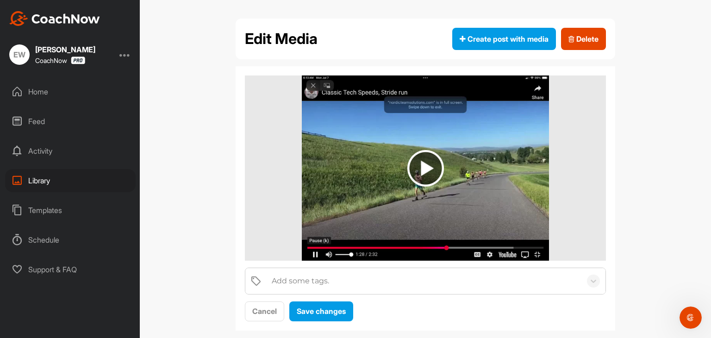
click at [419, 166] on img at bounding box center [426, 168] width 37 height 37
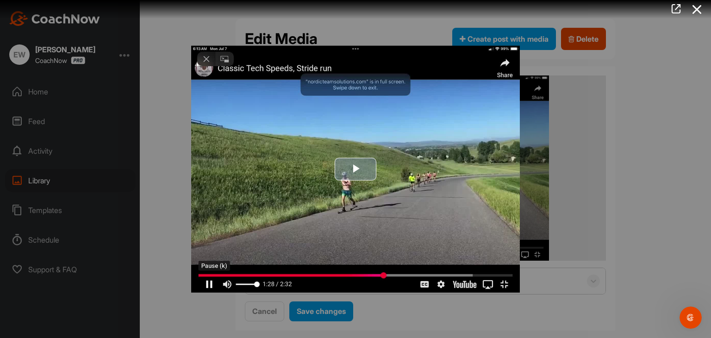
click at [506, 282] on img "Video Player" at bounding box center [355, 169] width 329 height 247
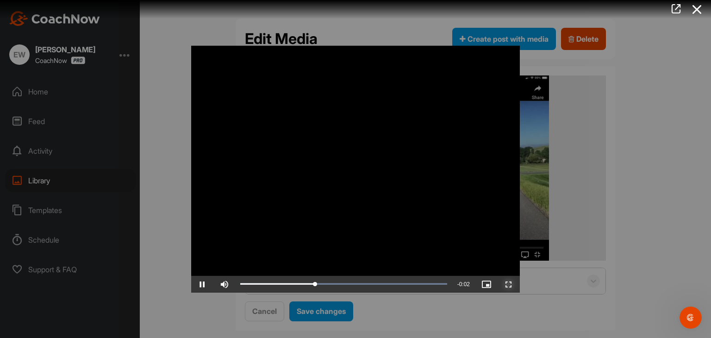
click at [506, 284] on span "Video Player" at bounding box center [509, 284] width 22 height 0
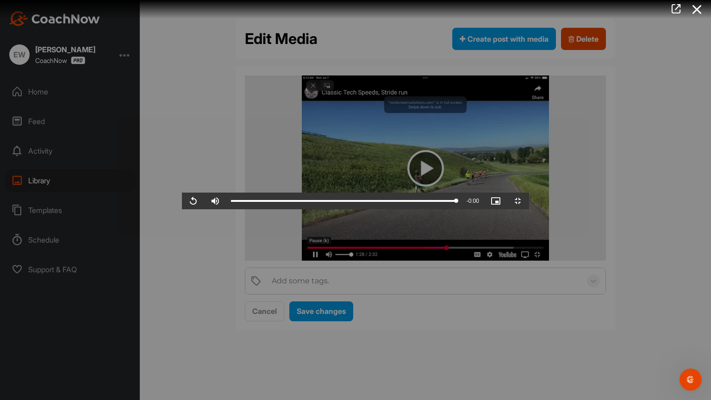
click at [529, 191] on video "Video Player" at bounding box center [355, 200] width 347 height 19
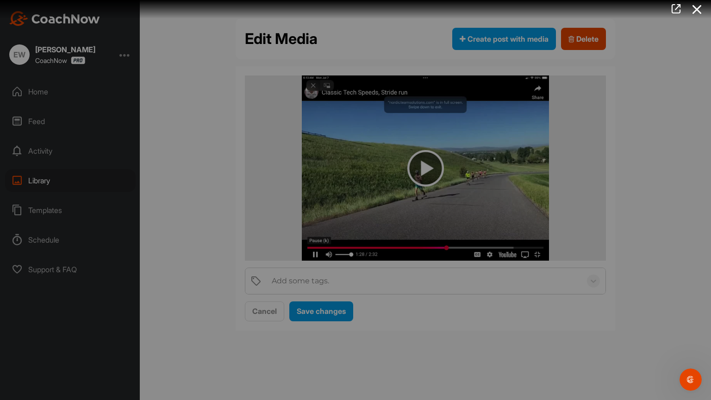
click at [529, 191] on video "Video Player" at bounding box center [355, 200] width 347 height 19
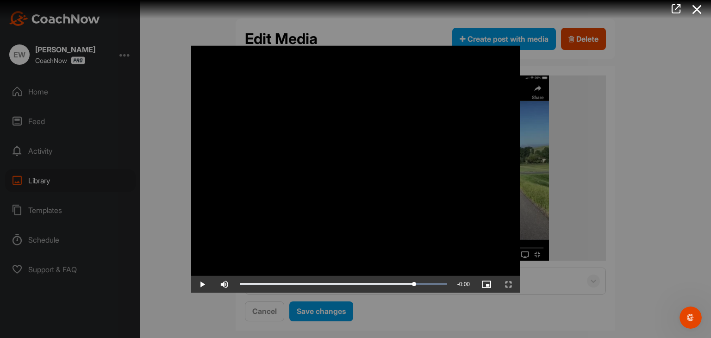
click at [39, 91] on div at bounding box center [355, 169] width 711 height 338
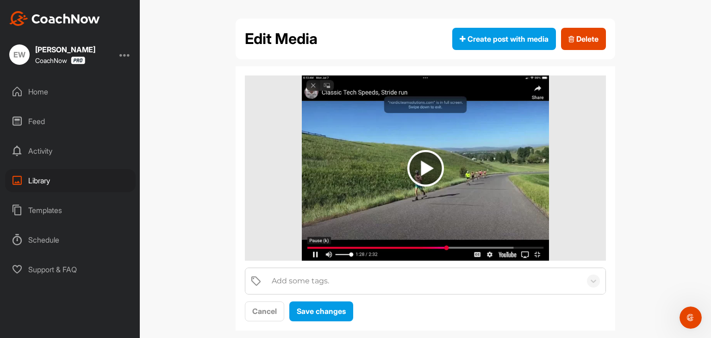
click at [37, 95] on div "Home" at bounding box center [70, 91] width 131 height 23
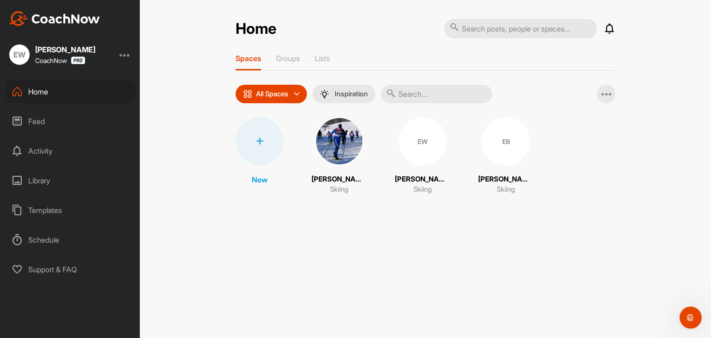
click at [489, 143] on div "EB" at bounding box center [506, 141] width 48 height 48
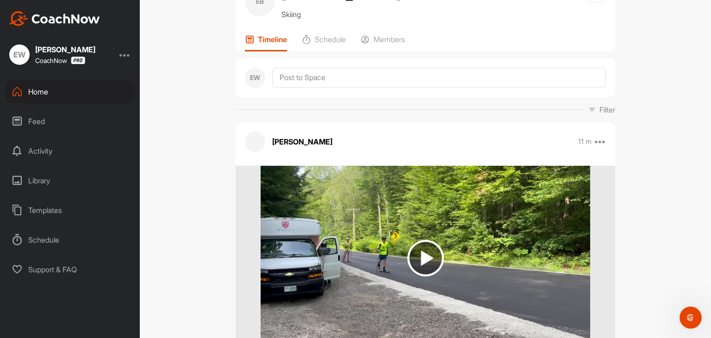
scroll to position [44, 0]
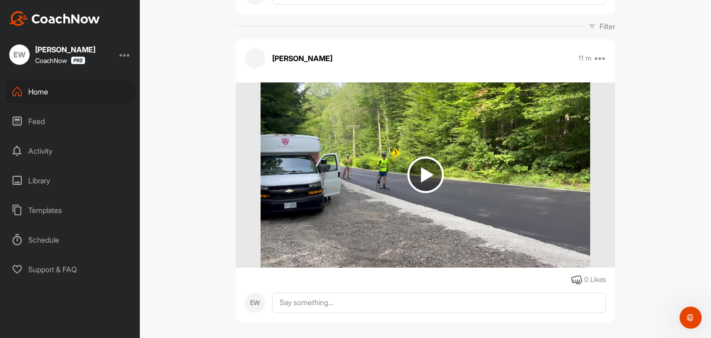
drag, startPoint x: 711, startPoint y: 68, endPoint x: 711, endPoint y: 126, distance: 58.3
click at [711, 126] on div "EB [PERSON_NAME] Skiing Space Settings Your Notifications Timeline Schedule Mem…" at bounding box center [425, 169] width 571 height 338
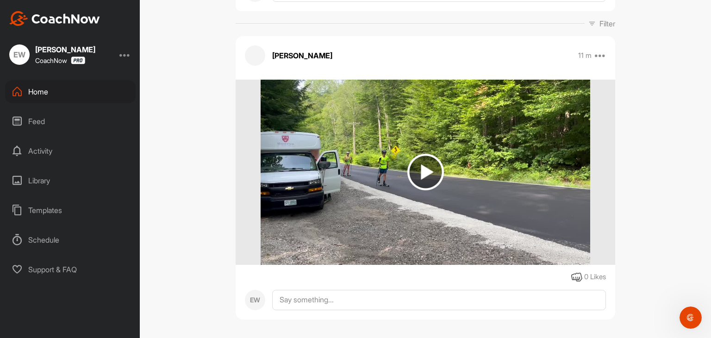
click at [509, 176] on img at bounding box center [425, 172] width 329 height 185
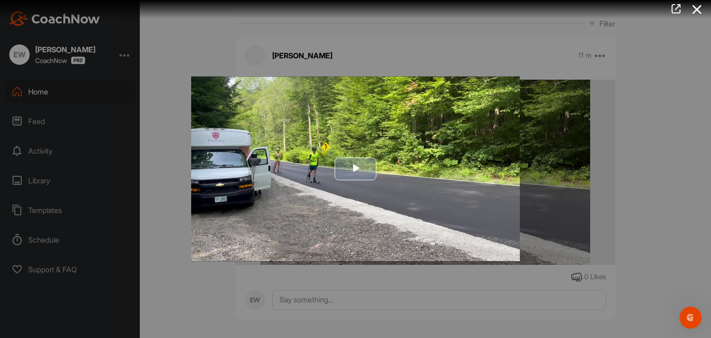
click at [356, 169] on span "Video Player" at bounding box center [356, 169] width 0 height 0
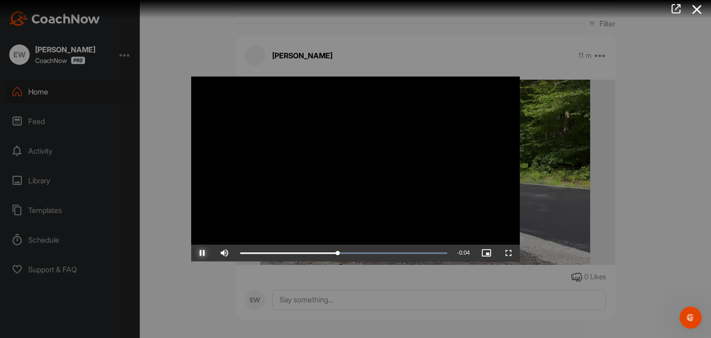
click at [205, 253] on span "Video Player" at bounding box center [202, 253] width 22 height 0
click at [450, 169] on video "Video Player" at bounding box center [355, 168] width 329 height 185
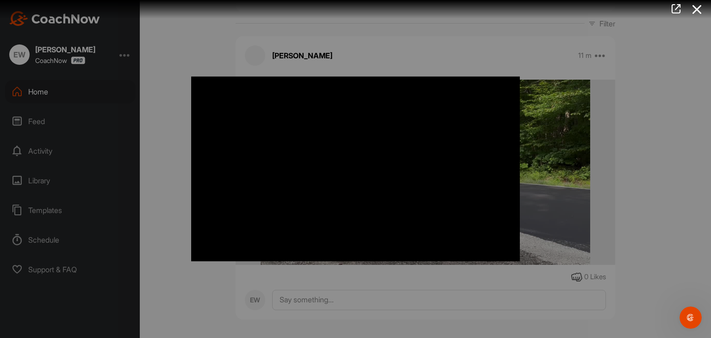
click at [613, 202] on div at bounding box center [355, 169] width 711 height 338
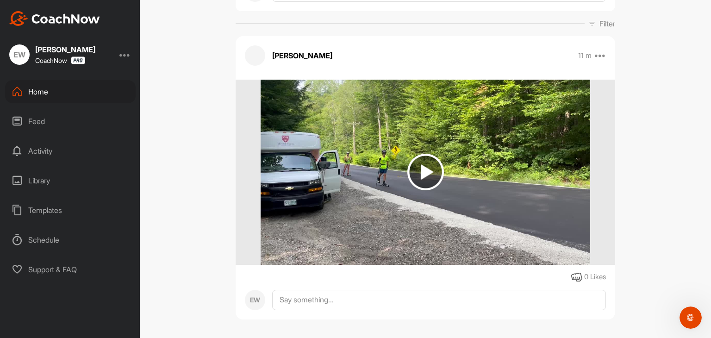
click at [39, 182] on div "Library" at bounding box center [70, 180] width 131 height 23
